Goal: Information Seeking & Learning: Learn about a topic

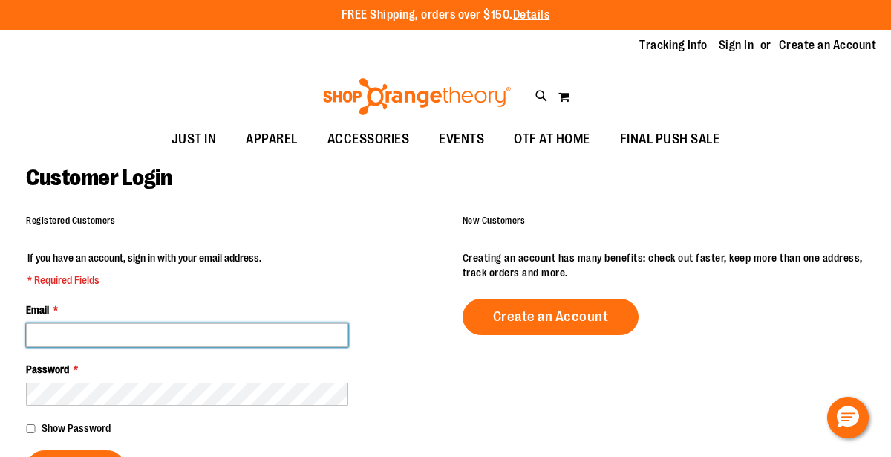
click at [192, 331] on input "Email *" at bounding box center [187, 335] width 322 height 24
type input "**********"
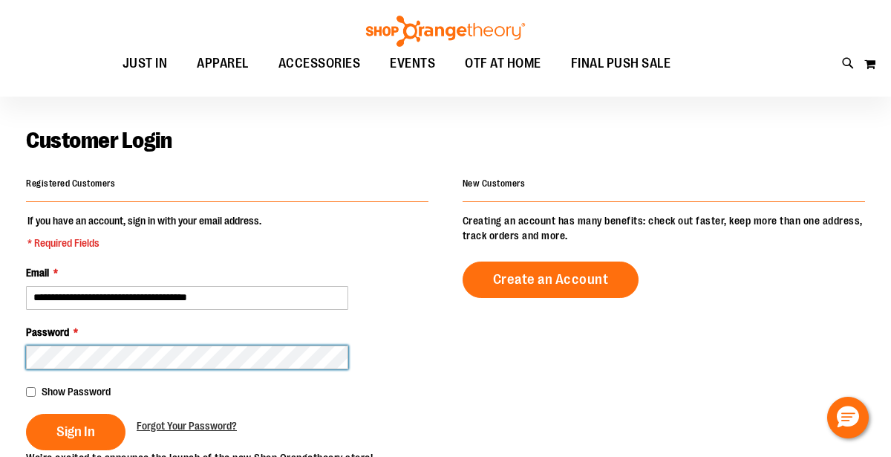
scroll to position [36, 0]
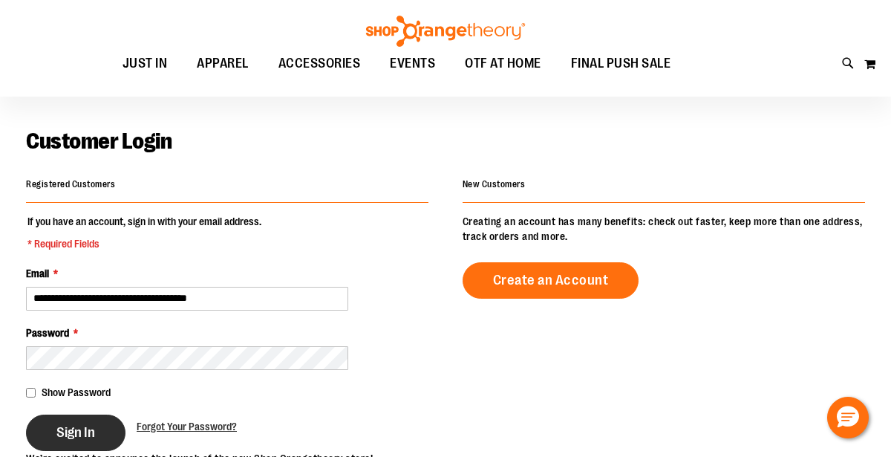
click at [59, 442] on button "Sign In" at bounding box center [76, 432] width 100 height 36
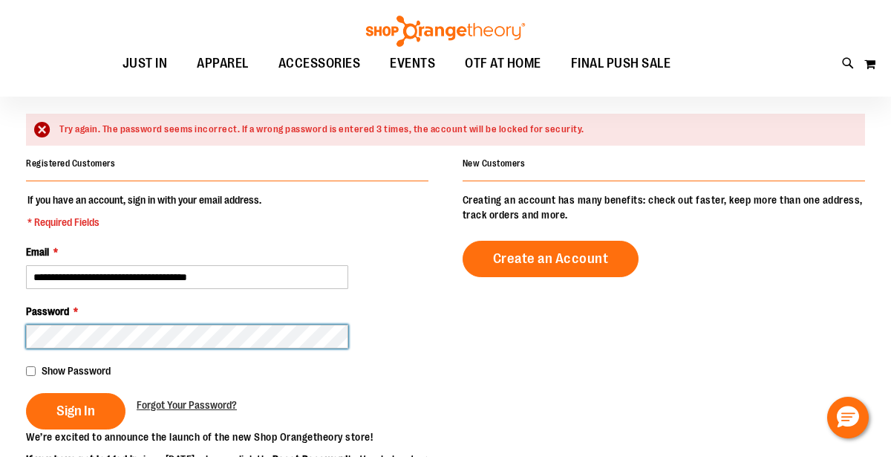
scroll to position [100, 0]
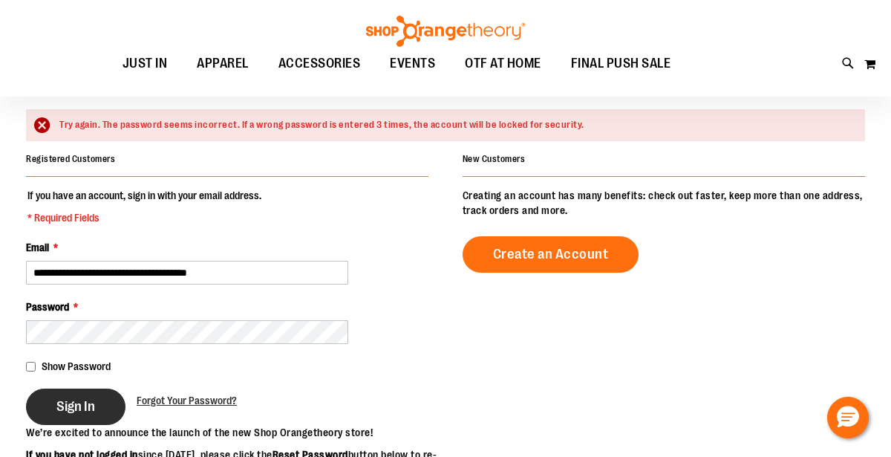
click at [94, 406] on button "Sign In" at bounding box center [76, 406] width 100 height 36
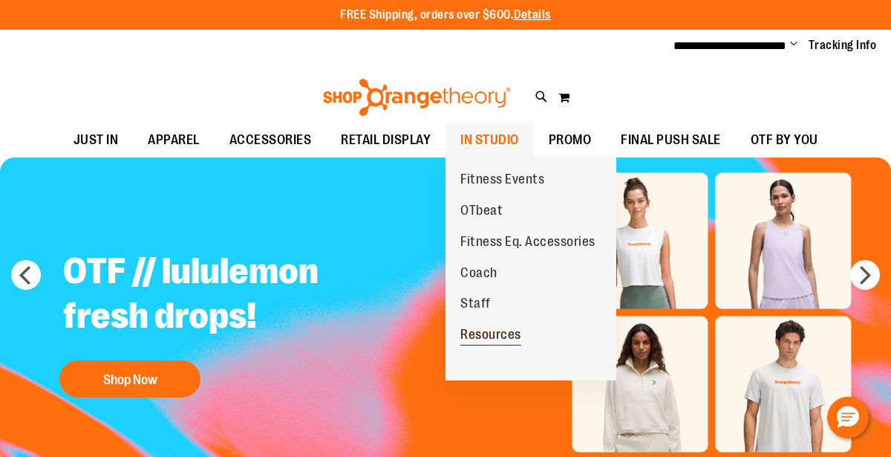
click at [497, 330] on span "Resources" at bounding box center [490, 336] width 61 height 19
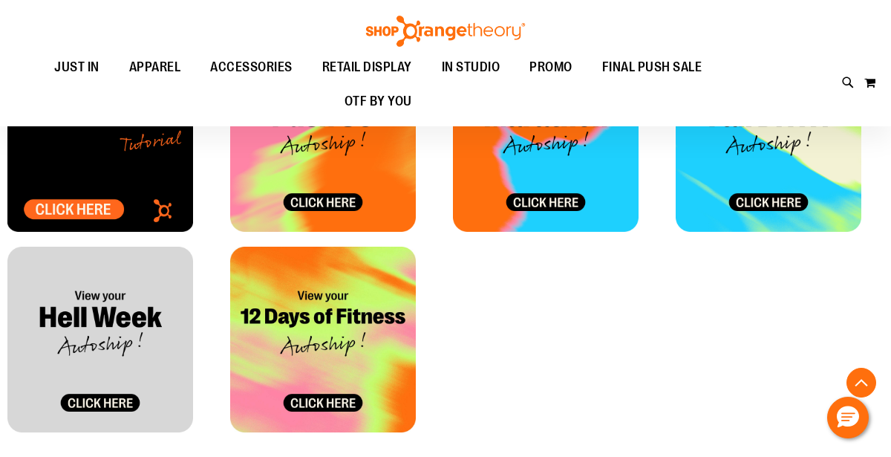
scroll to position [725, 0]
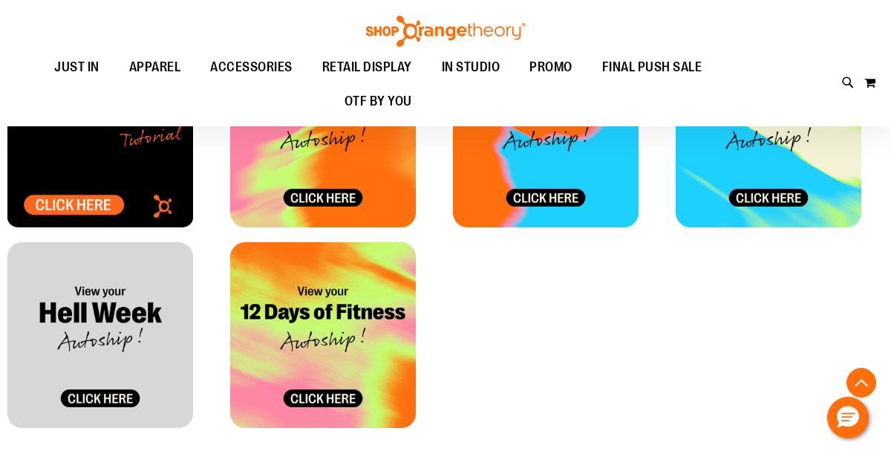
click at [83, 402] on img at bounding box center [100, 335] width 186 height 186
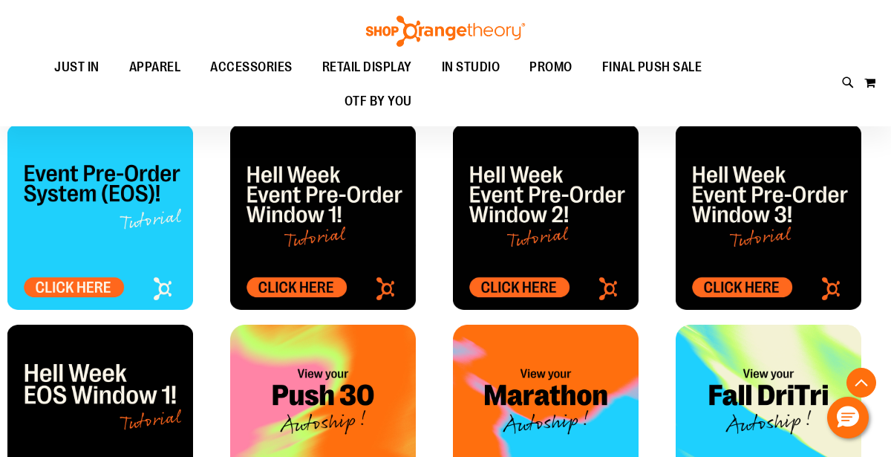
scroll to position [425, 0]
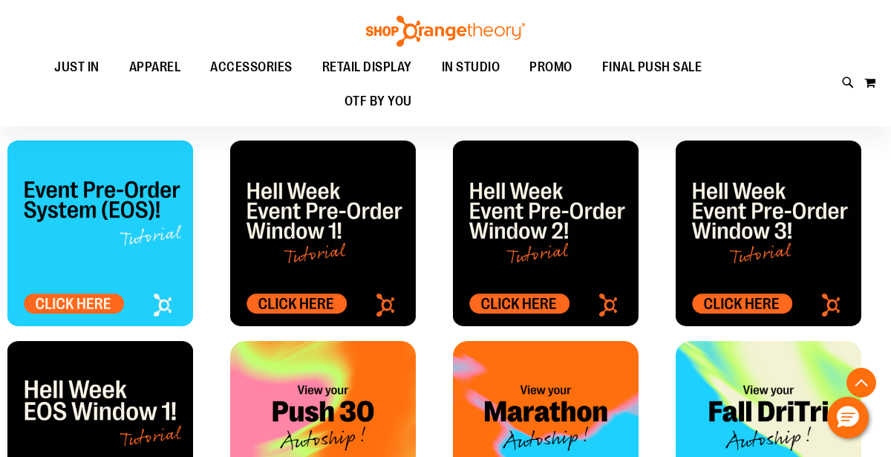
click at [102, 307] on img at bounding box center [100, 233] width 186 height 186
click at [316, 304] on img at bounding box center [323, 233] width 186 height 186
click at [524, 308] on img at bounding box center [546, 233] width 186 height 186
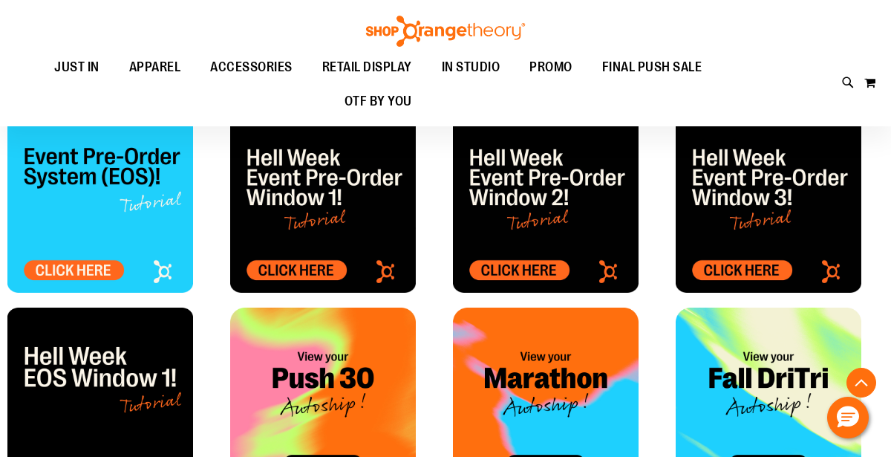
scroll to position [457, 0]
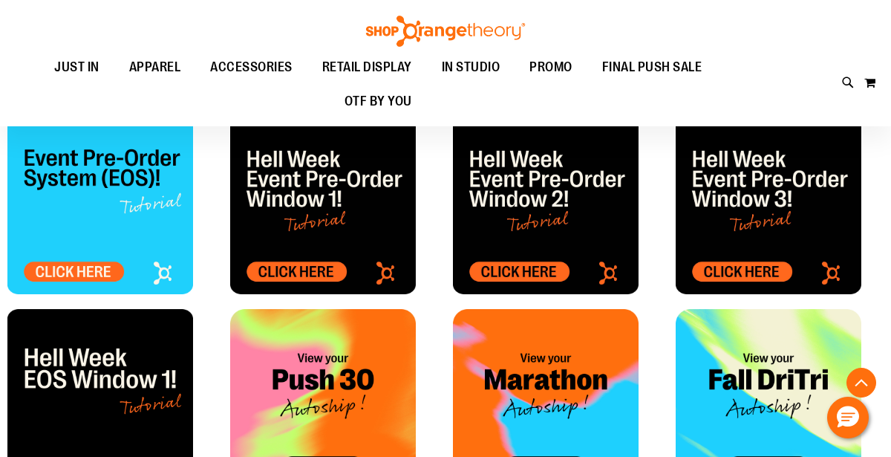
click at [586, 35] on div "Toggle Nav Search Popular Suggestions Advanced Search" at bounding box center [445, 63] width 891 height 126
